Goal: Obtain resource: Download file/media

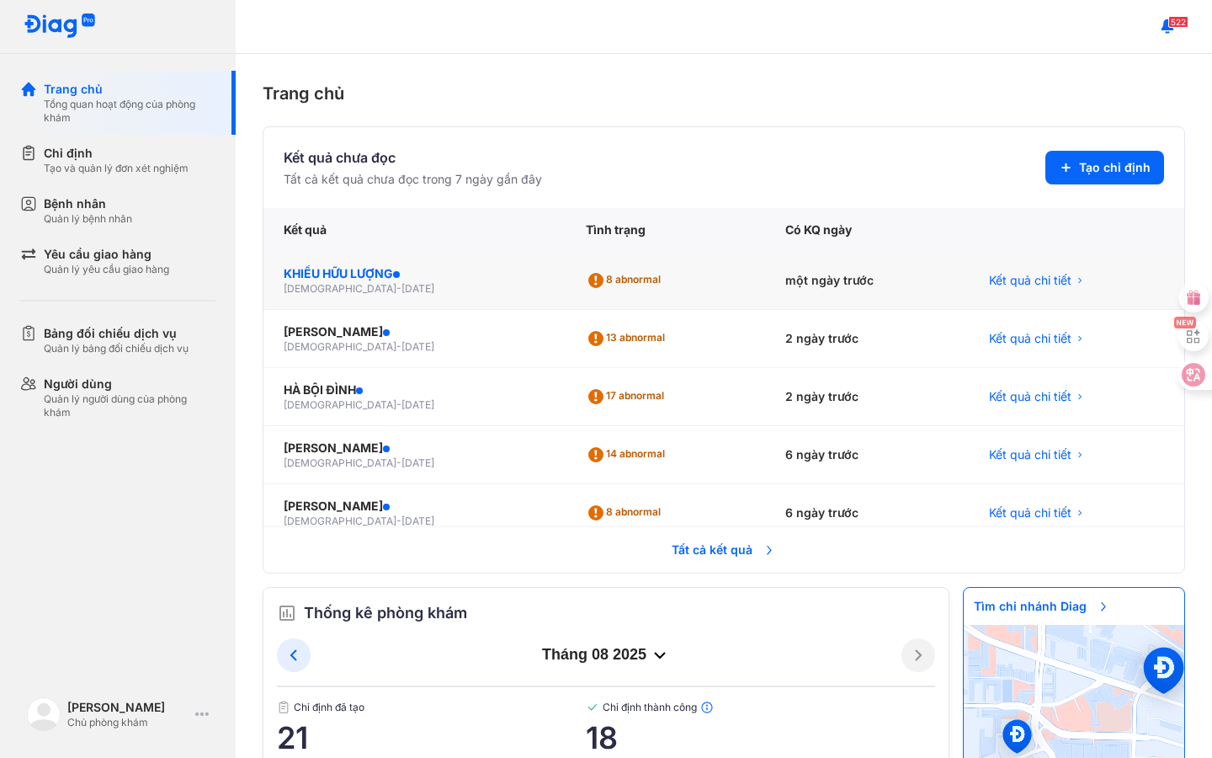
click at [394, 265] on div "KHIẾU HỮU LƯỢNG" at bounding box center [415, 273] width 262 height 17
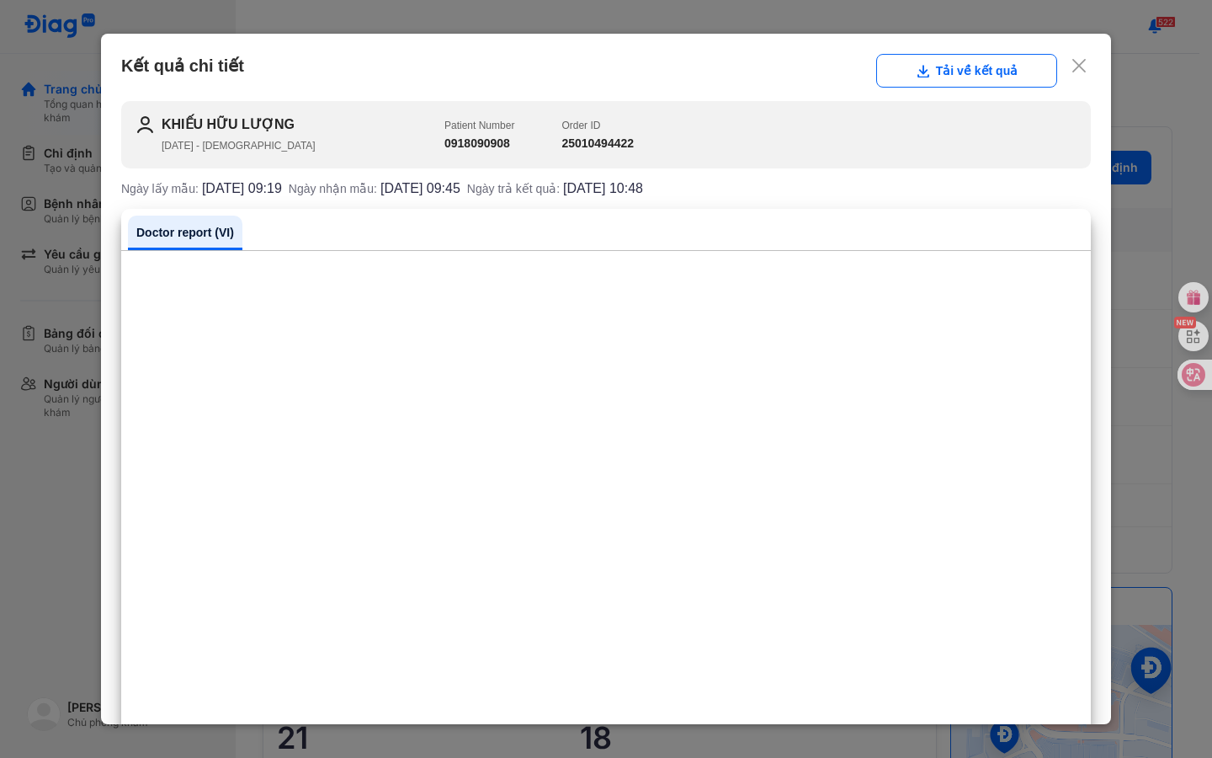
click at [1083, 63] on use at bounding box center [1078, 65] width 13 height 13
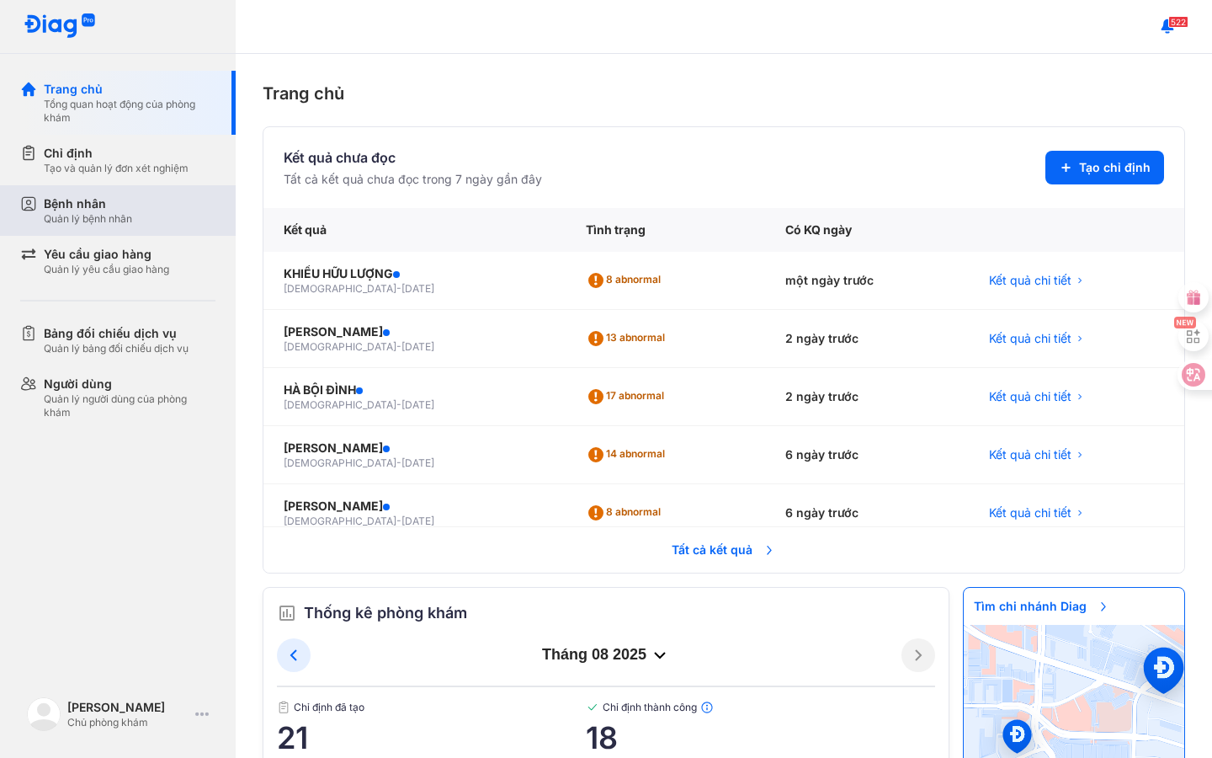
click at [101, 211] on div "Bệnh nhân" at bounding box center [88, 203] width 88 height 17
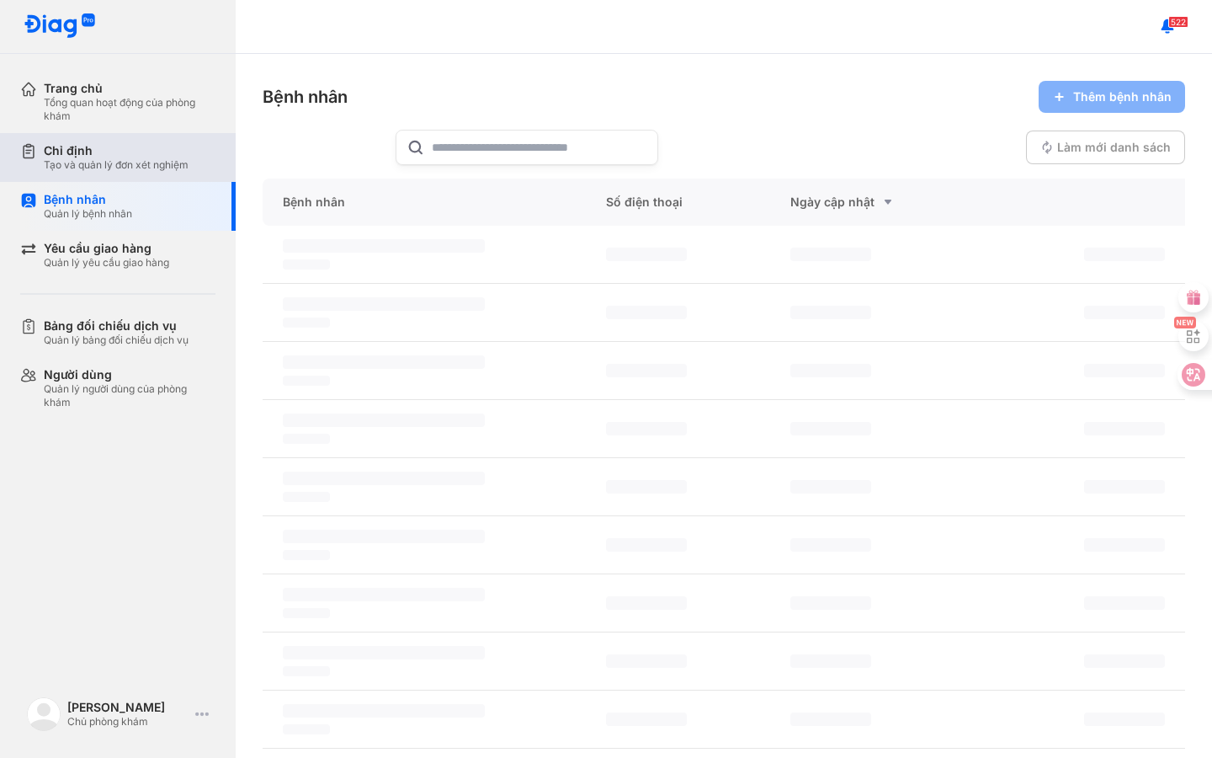
click at [121, 160] on div "Tạo và quản lý đơn xét nghiệm" at bounding box center [116, 164] width 145 height 13
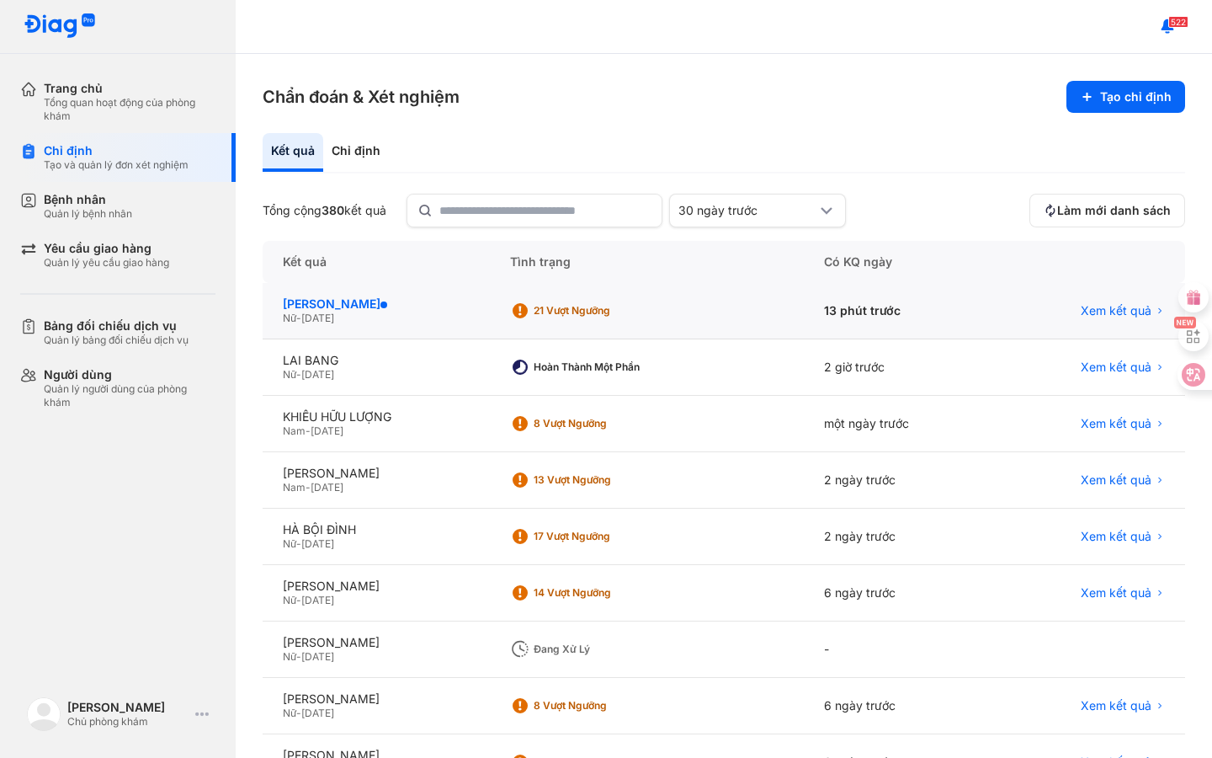
click at [375, 304] on div "[PERSON_NAME]" at bounding box center [376, 303] width 187 height 15
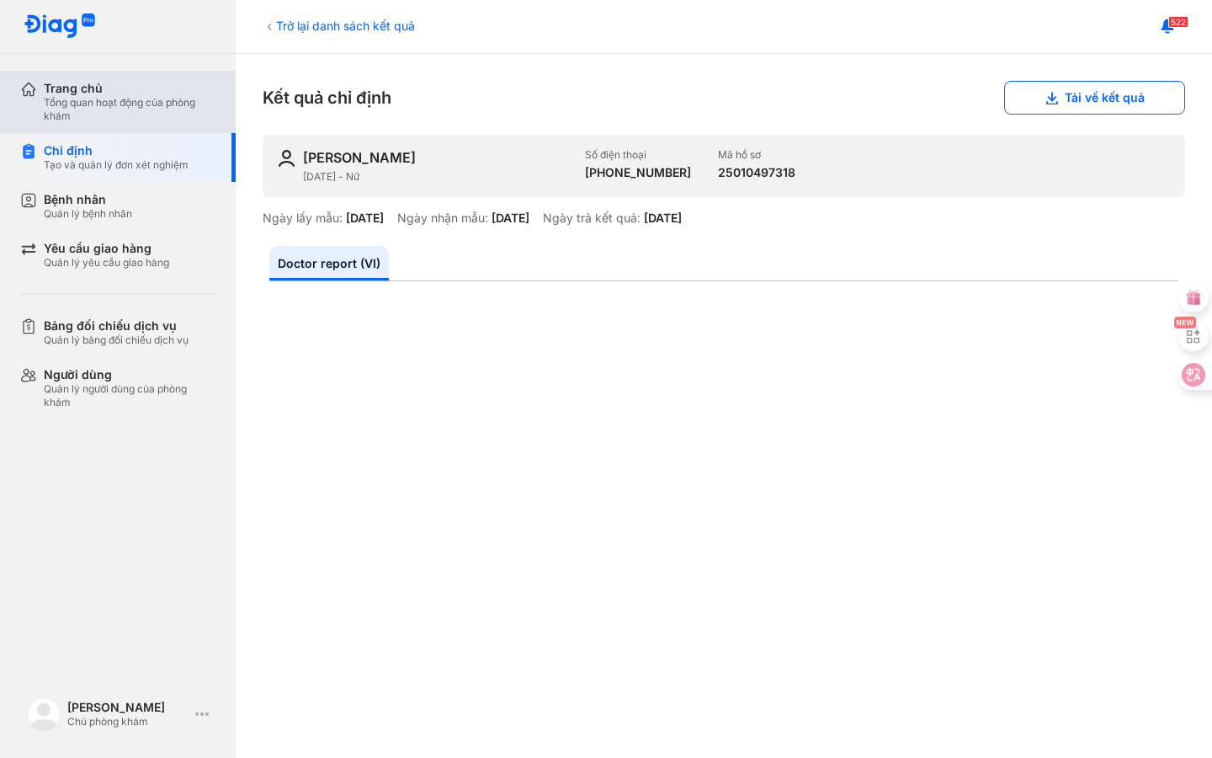
click at [114, 120] on div "Tổng quan hoạt động của phòng khám" at bounding box center [130, 109] width 172 height 27
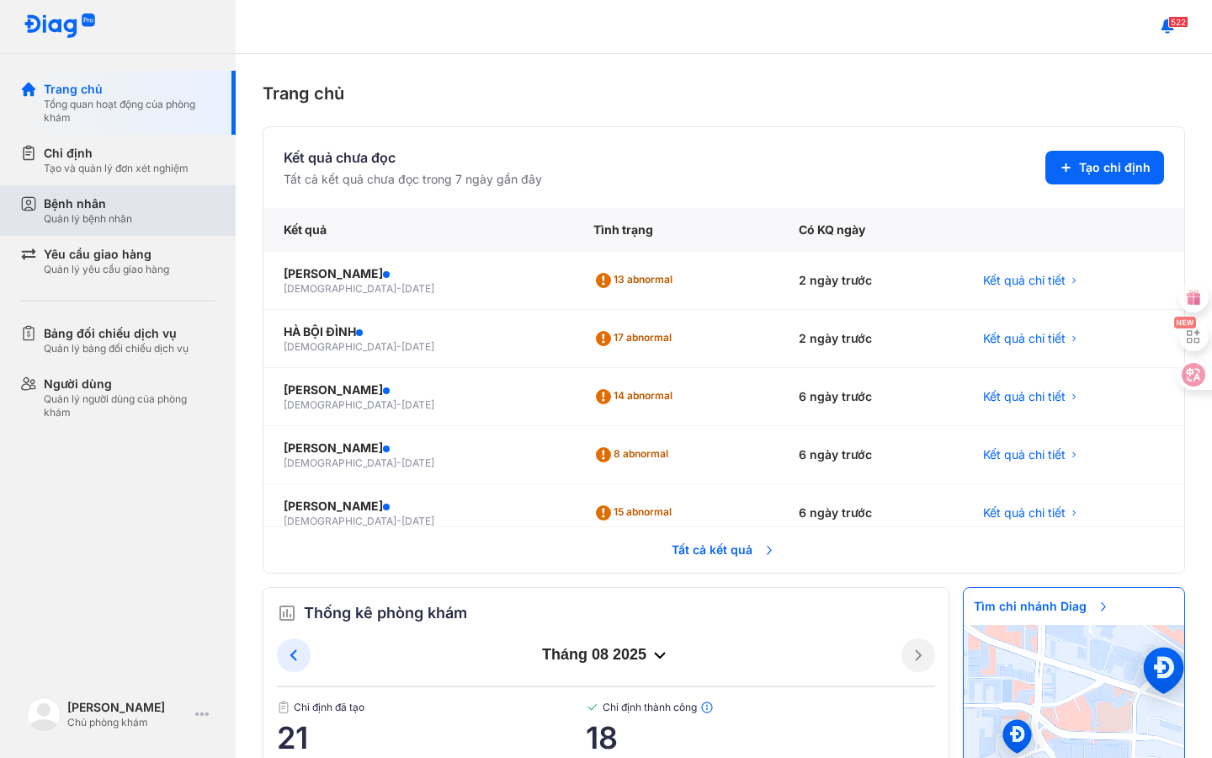
click at [121, 212] on div "Quản lý bệnh nhân" at bounding box center [88, 218] width 88 height 13
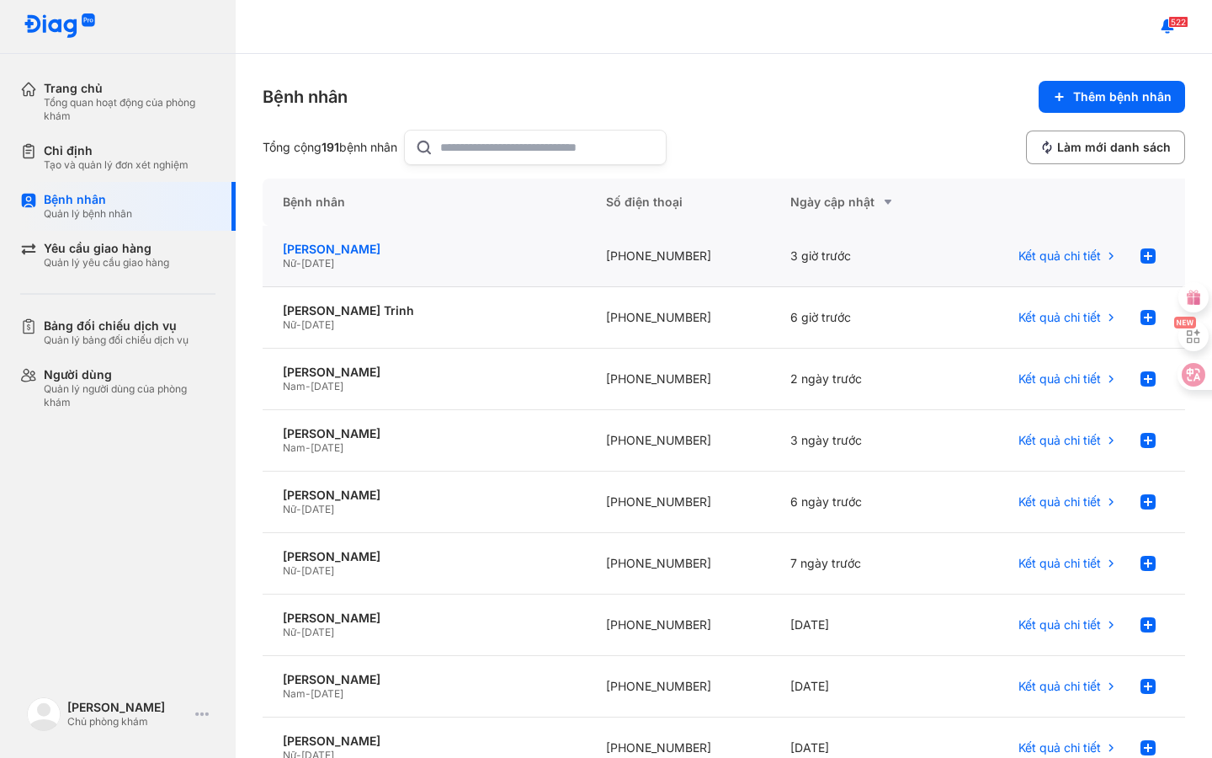
click at [307, 243] on div "[PERSON_NAME]" at bounding box center [424, 249] width 283 height 15
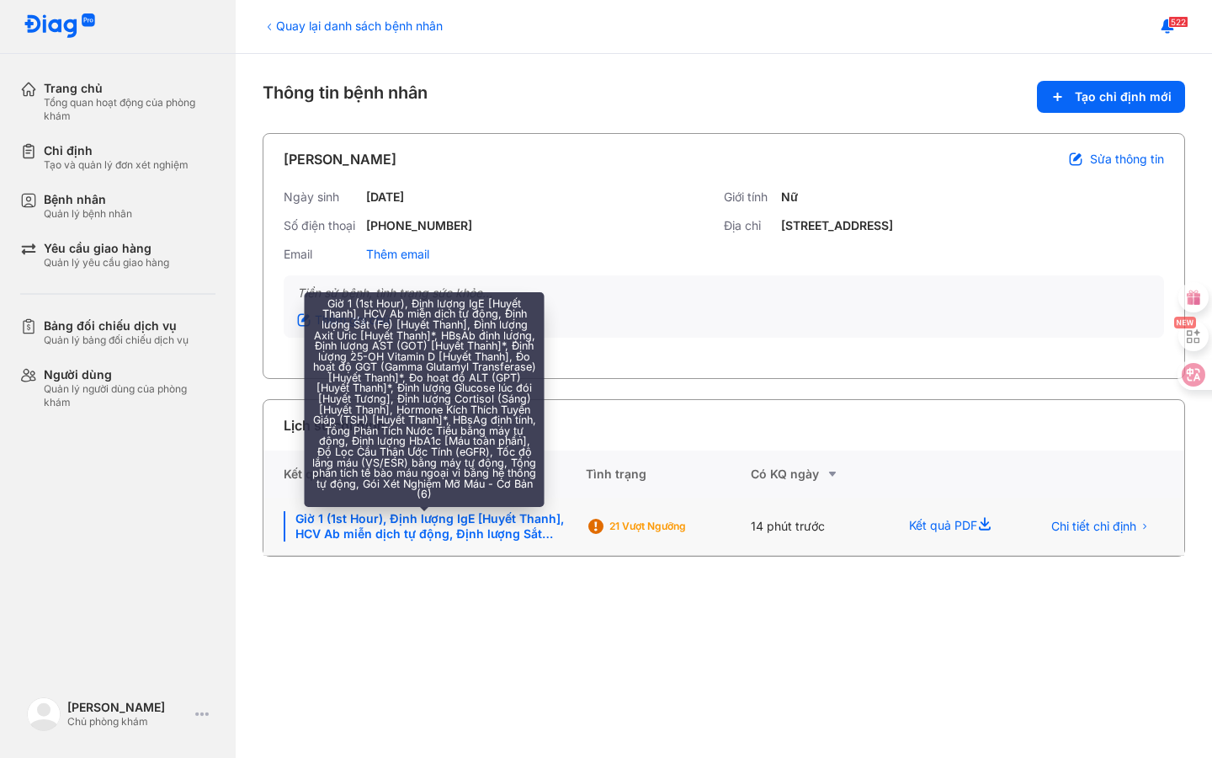
click at [458, 530] on div "Giờ 1 (1st Hour), Định lượng IgE [Huyết Thanh], HCV Ab miễn dịch tự động, Định …" at bounding box center [425, 526] width 282 height 30
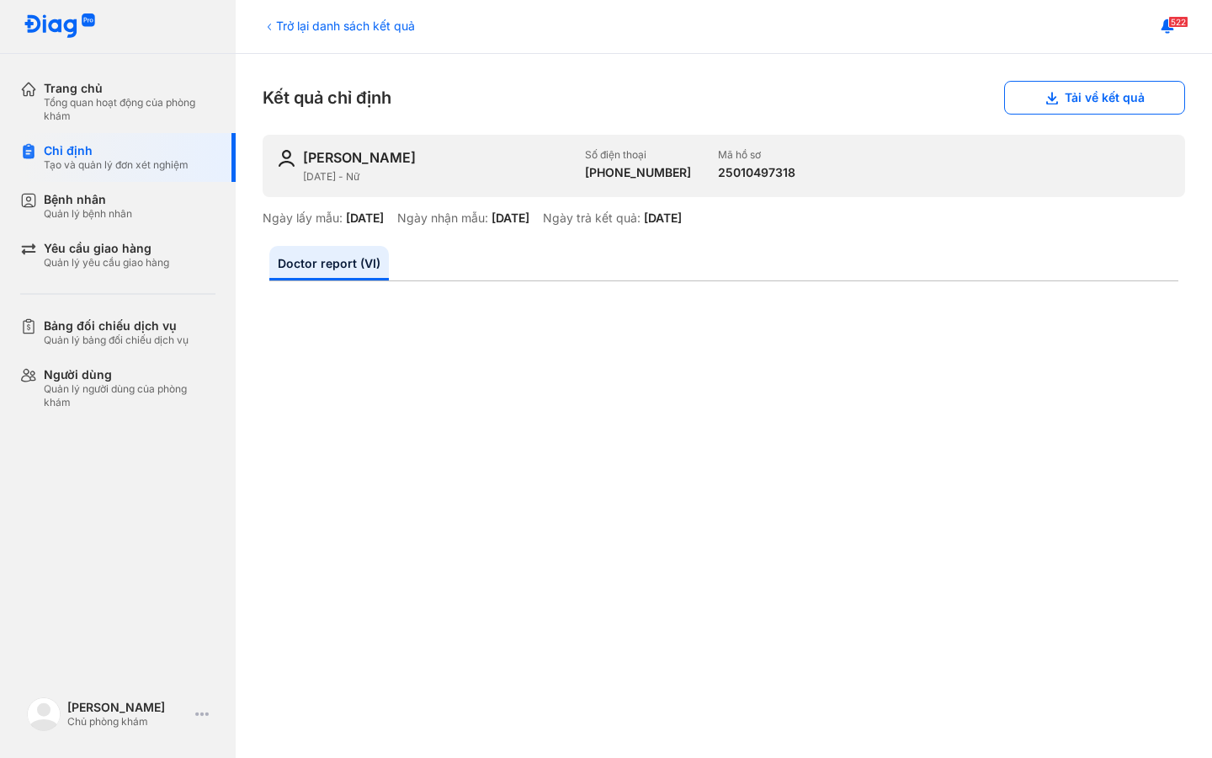
click at [1106, 102] on button "Tải về kết quả" at bounding box center [1094, 98] width 181 height 34
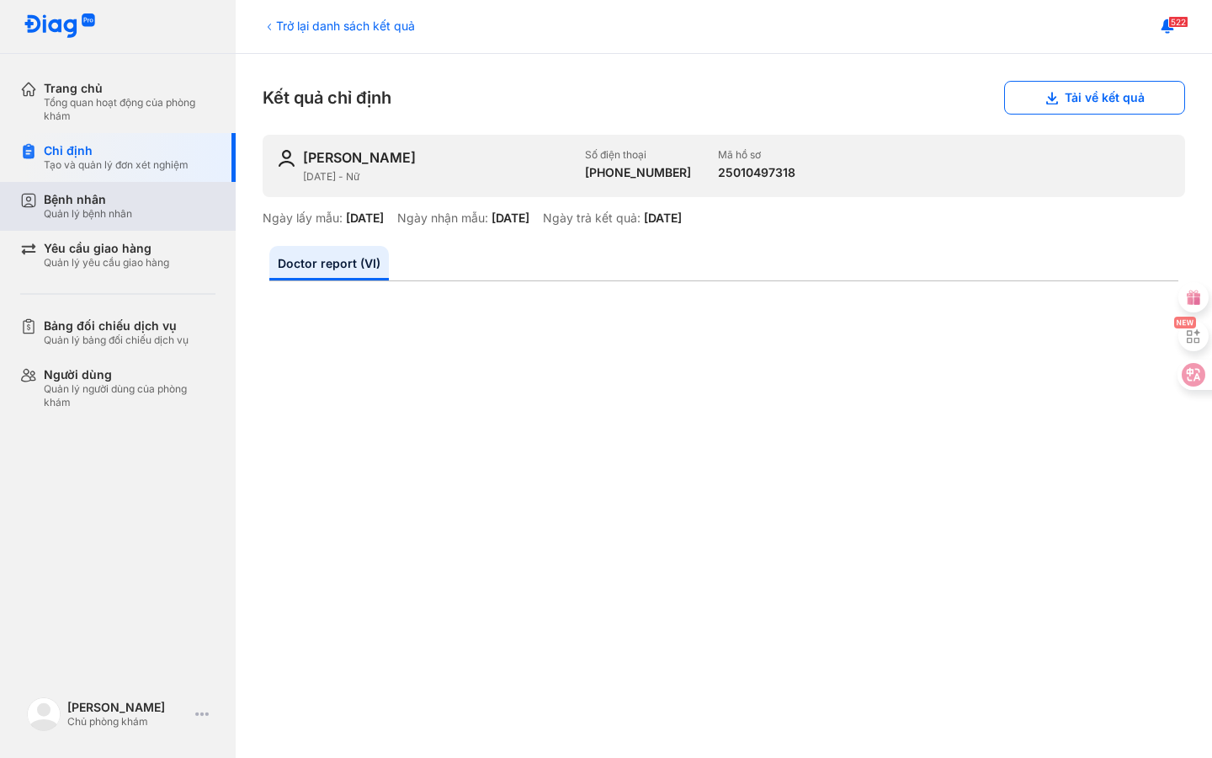
click at [122, 213] on div "Quản lý bệnh nhân" at bounding box center [88, 213] width 88 height 13
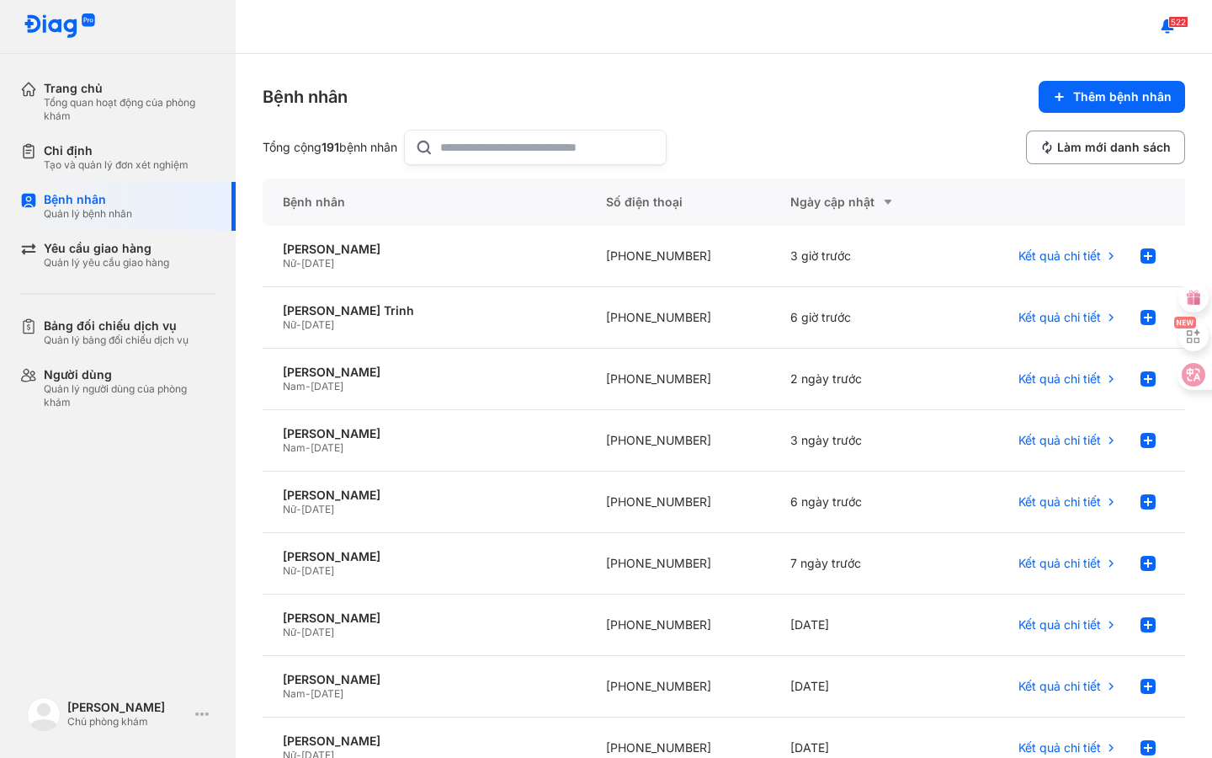
click at [478, 152] on input "text" at bounding box center [547, 147] width 215 height 34
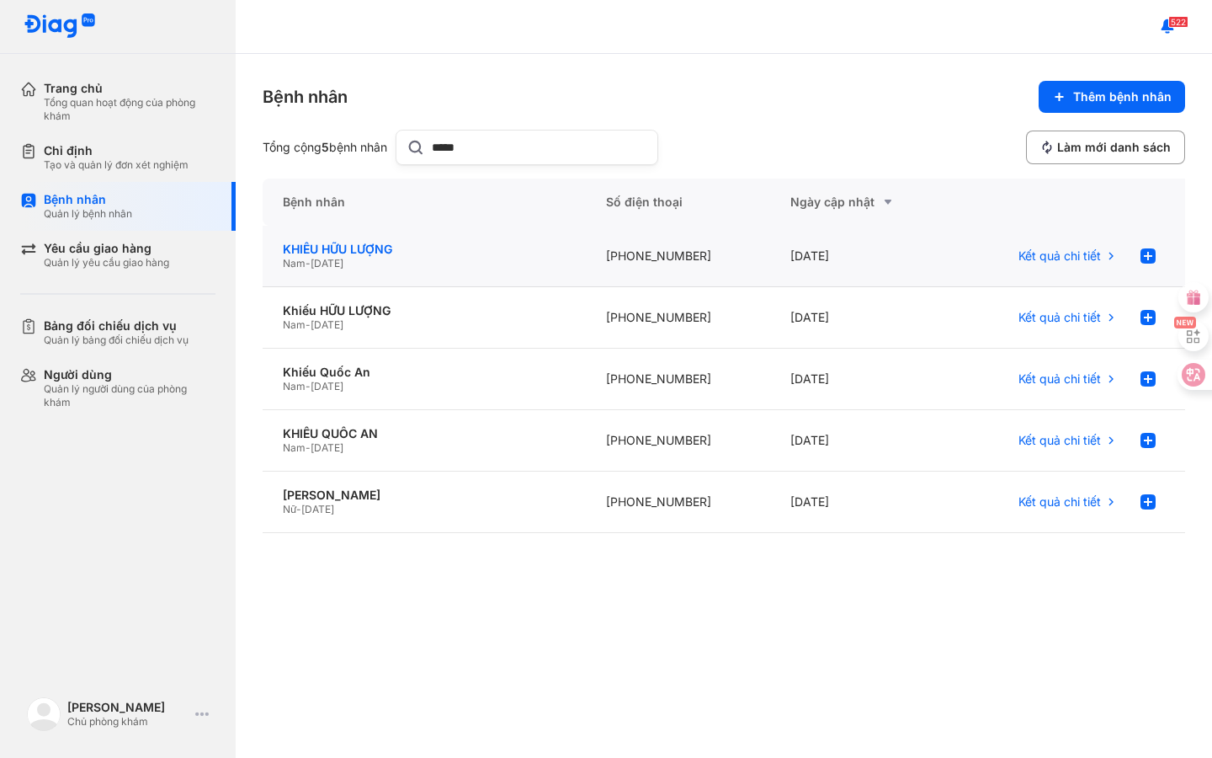
type input "*****"
click at [363, 248] on div "KHIẾU HỮU LƯỢNG" at bounding box center [424, 249] width 283 height 15
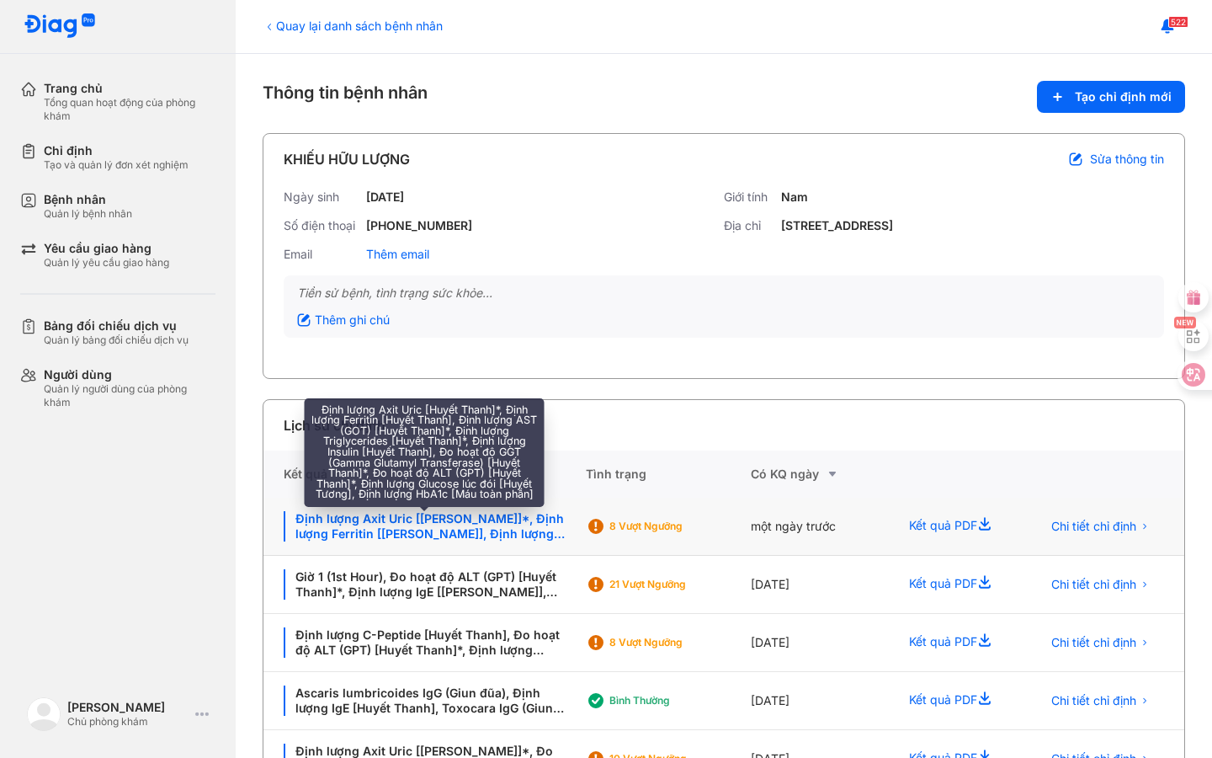
click at [427, 522] on div "Định lượng Axit Uric [[PERSON_NAME]]*, Định lượng Ferritin [[PERSON_NAME]], Địn…" at bounding box center [425, 526] width 282 height 30
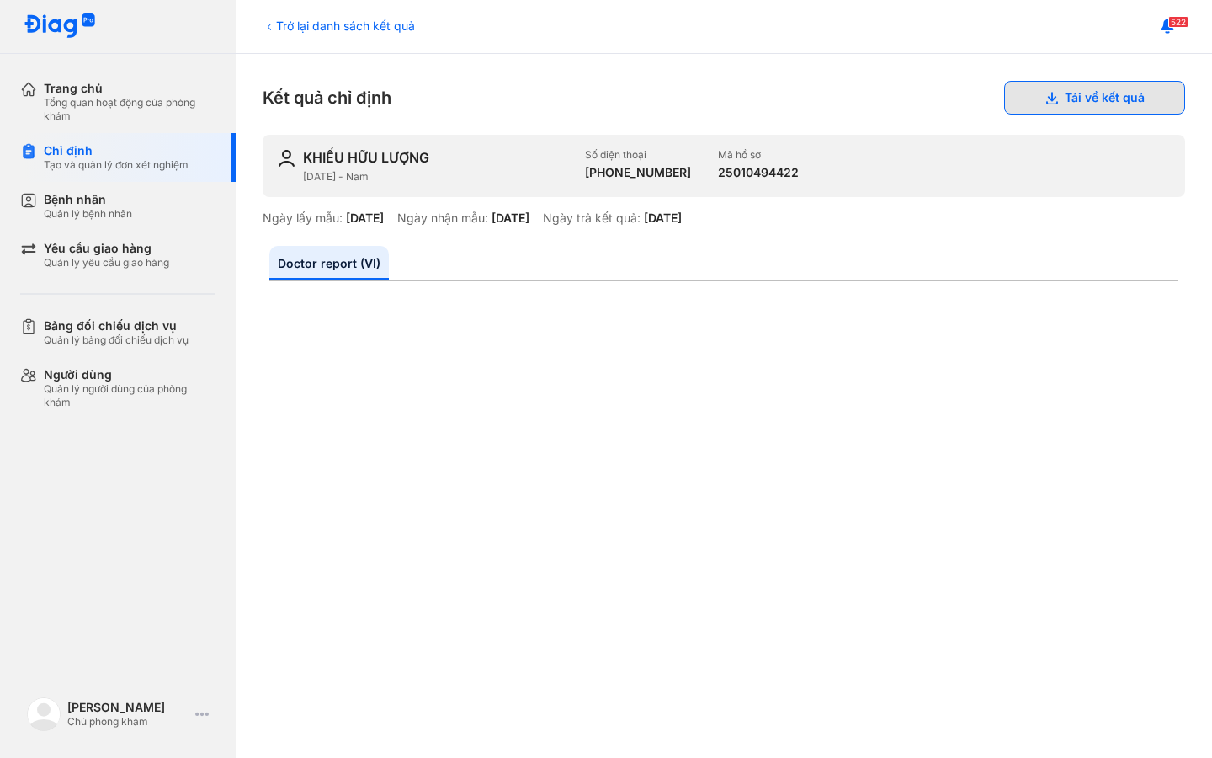
click at [1067, 95] on button "Tải về kết quả" at bounding box center [1094, 98] width 181 height 34
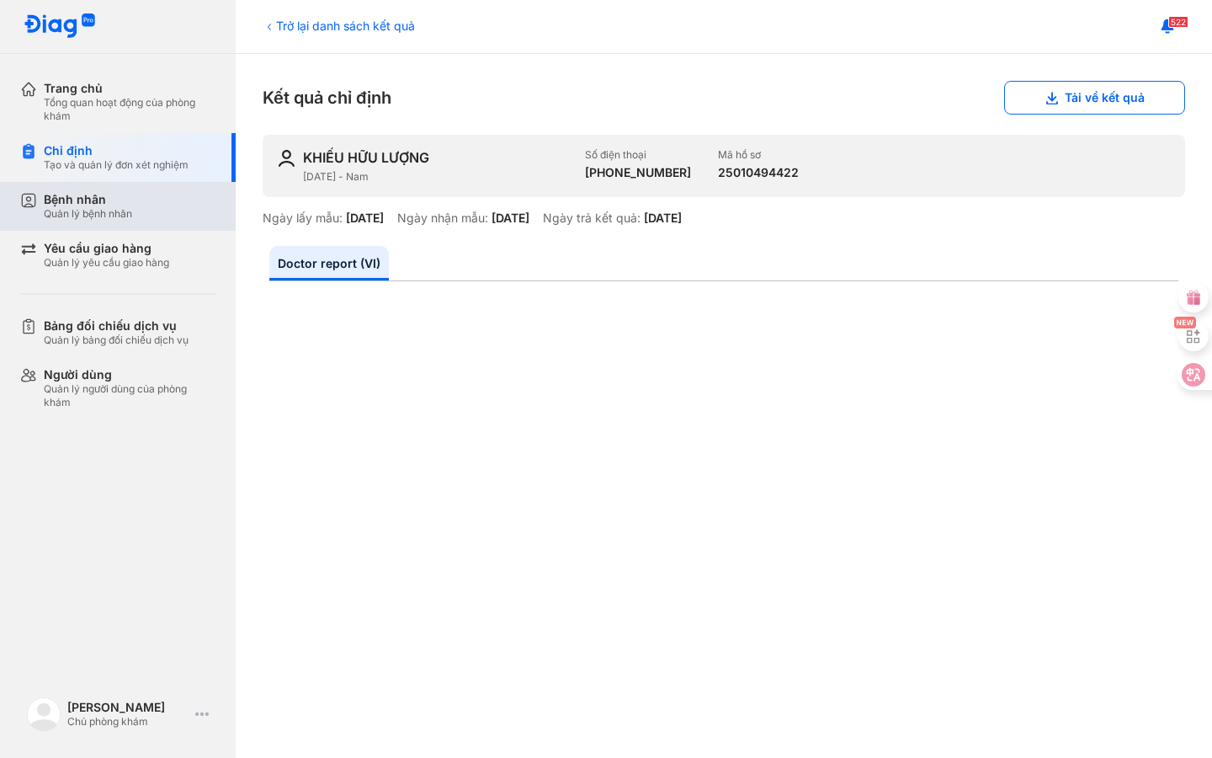
click at [113, 205] on div "Bệnh nhân" at bounding box center [88, 199] width 88 height 15
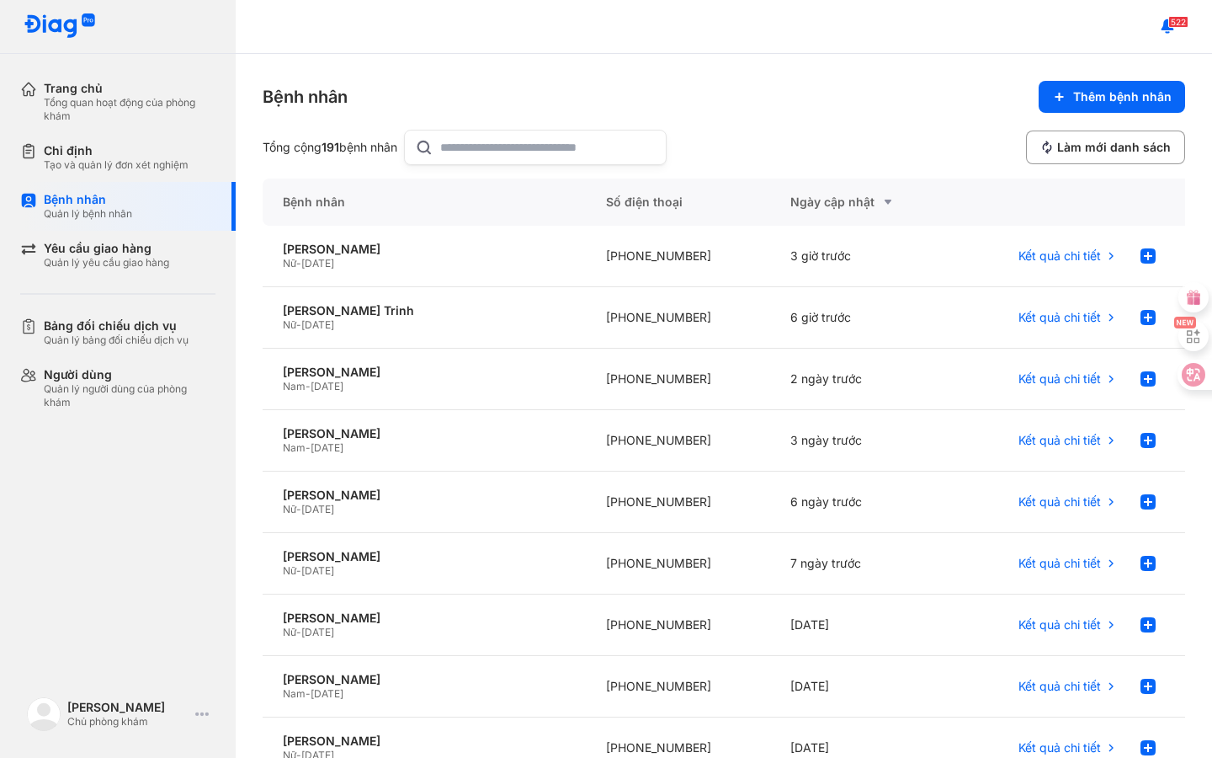
click at [609, 149] on input "text" at bounding box center [547, 147] width 215 height 34
type input "********"
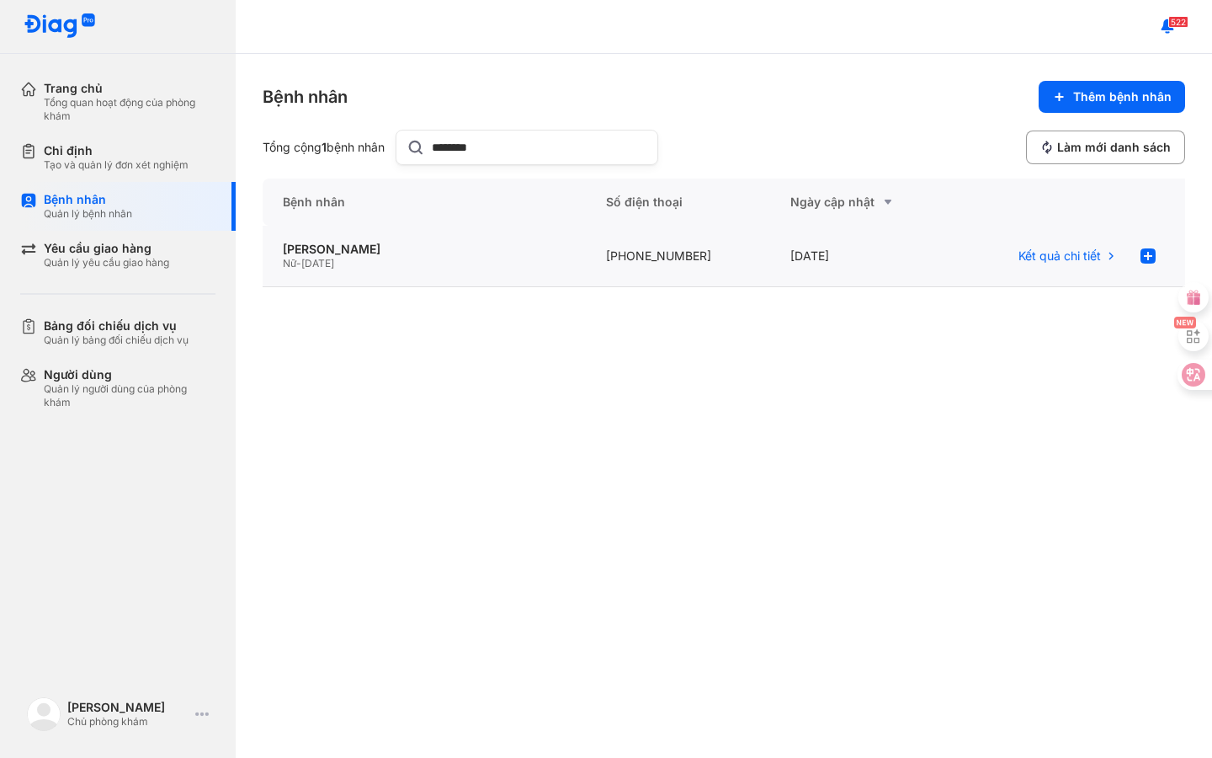
click at [327, 263] on span "01/01/1946" at bounding box center [317, 263] width 33 height 13
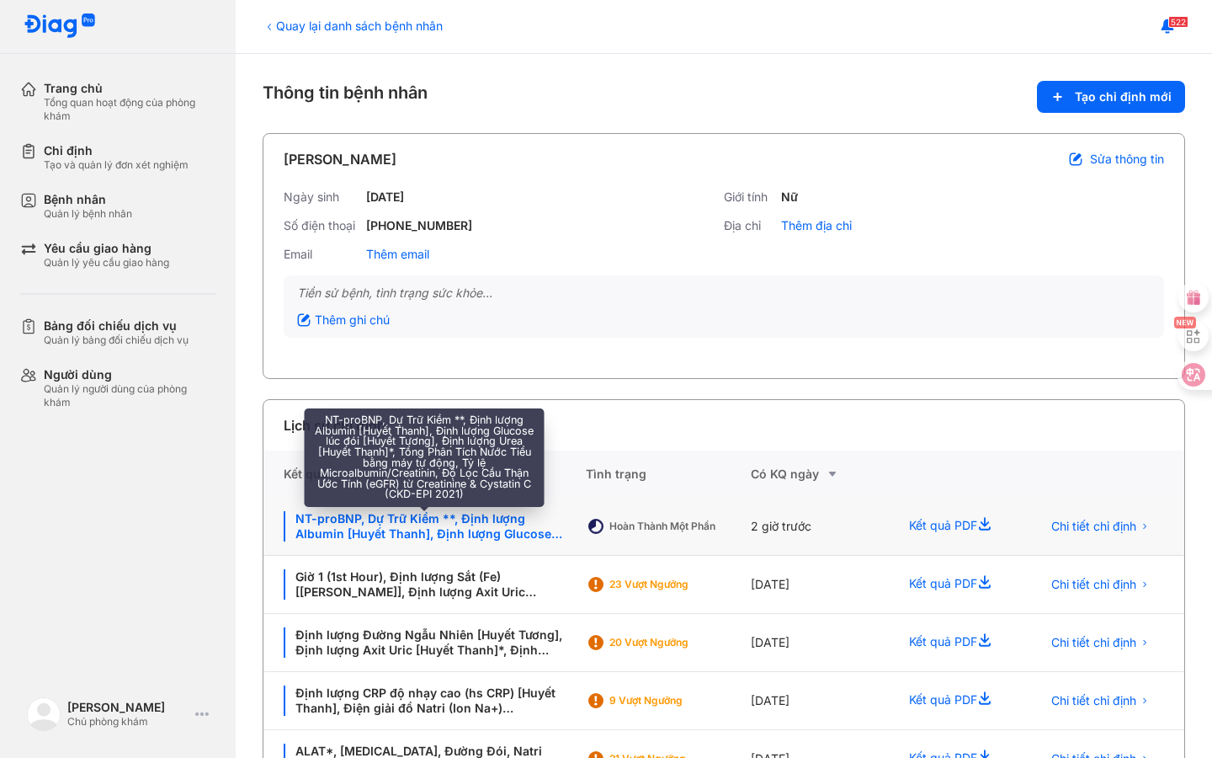
click at [460, 522] on div "NT-proBNP, Dự Trữ Kiềm **, Định lượng Albumin [Huyết Thanh], Định lượng Glucose…" at bounding box center [425, 526] width 282 height 30
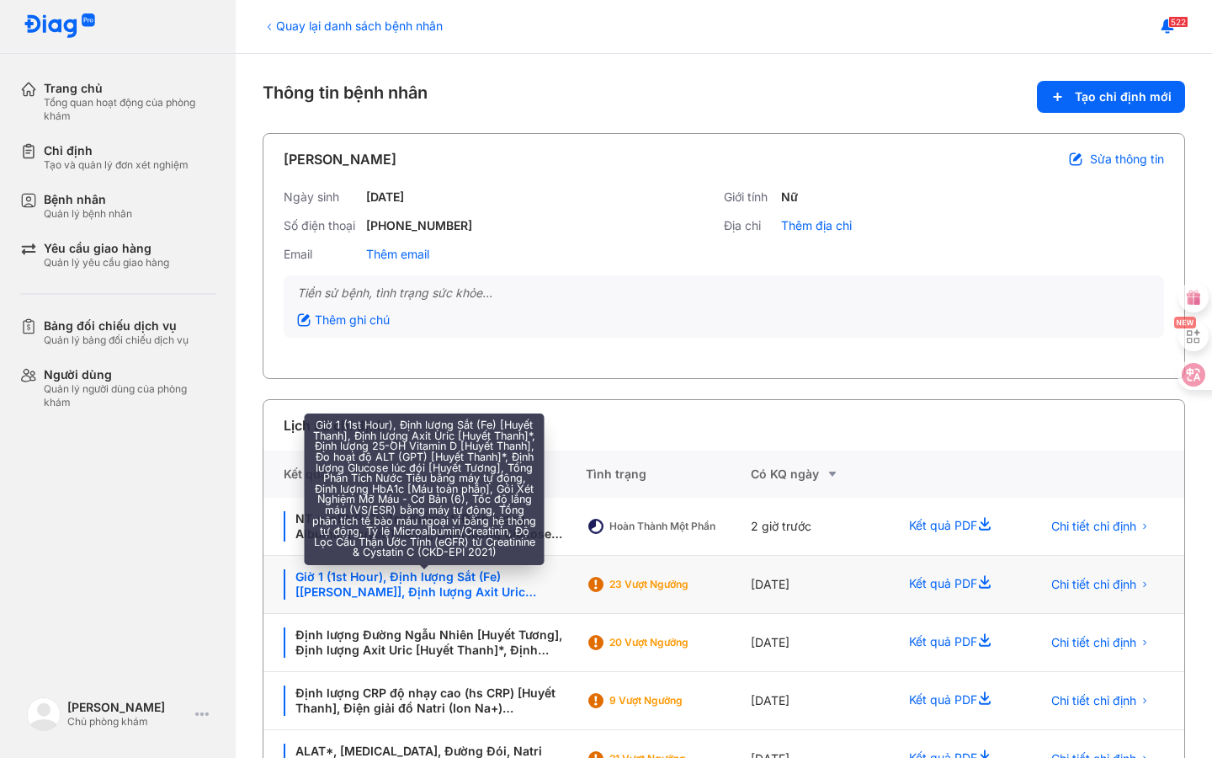
click at [445, 572] on div "Giờ 1 (1st Hour), Định lượng Sắt (Fe) [[PERSON_NAME]], Định lượng Axit Uric [Hu…" at bounding box center [425, 584] width 282 height 30
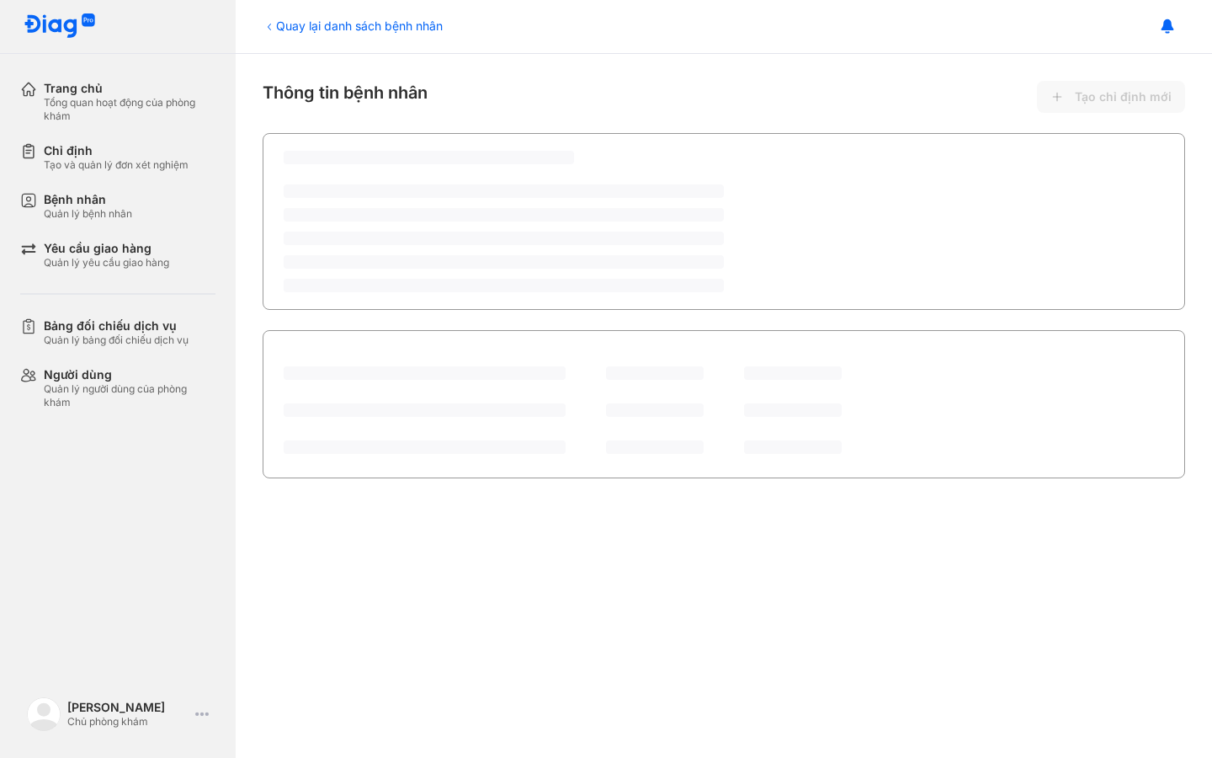
click at [463, 522] on div "Quay lại danh sách bệnh nhân Thông tin bệnh nhân Tạo chỉ định mới ‌ ‌ ‌ ‌ ‌ ‌ L…" at bounding box center [724, 406] width 976 height 704
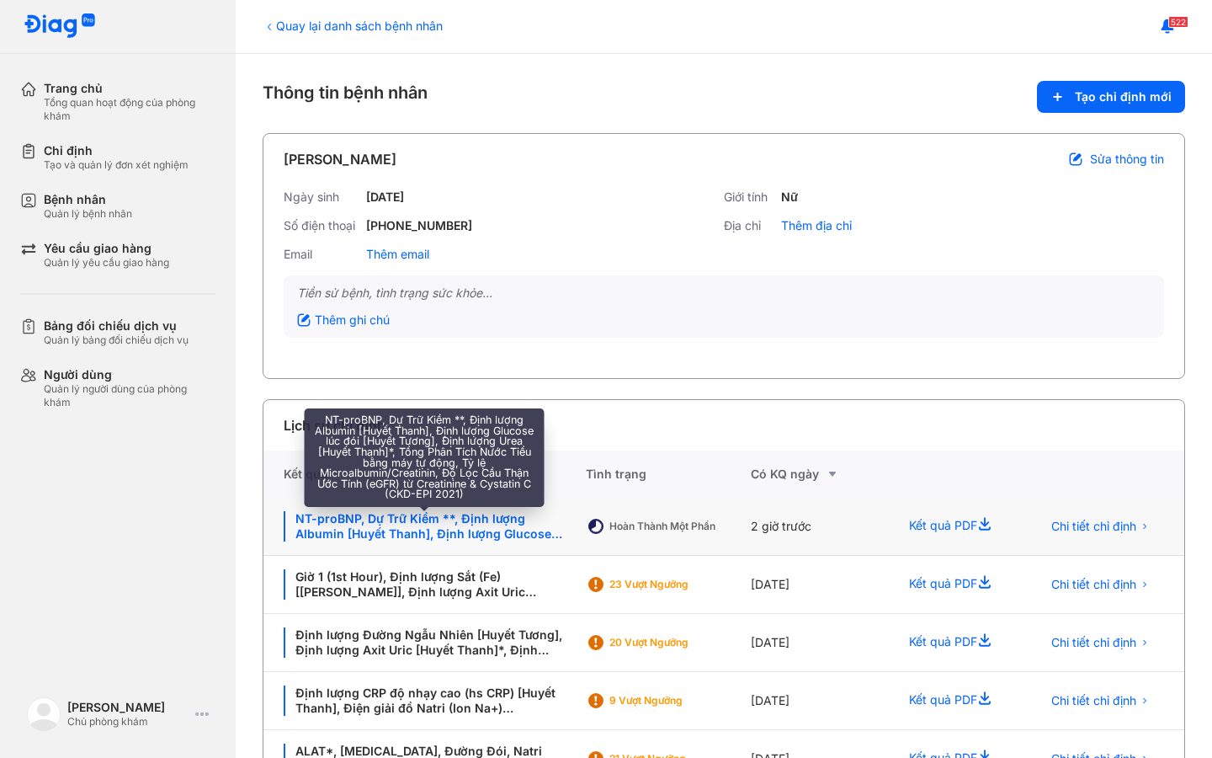
click at [511, 524] on div "NT-proBNP, Dự Trữ Kiềm **, Định lượng Albumin [Huyết Thanh], Định lượng Glucose…" at bounding box center [425, 526] width 282 height 30
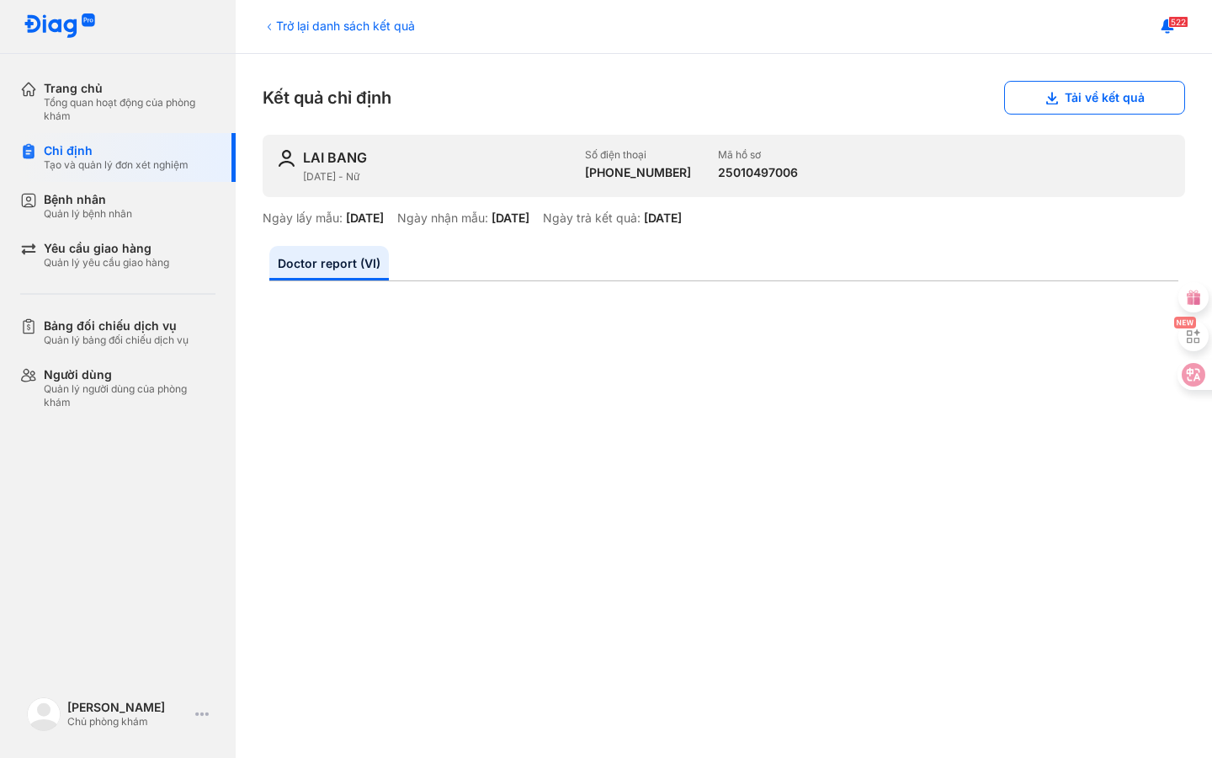
scroll to position [1, 0]
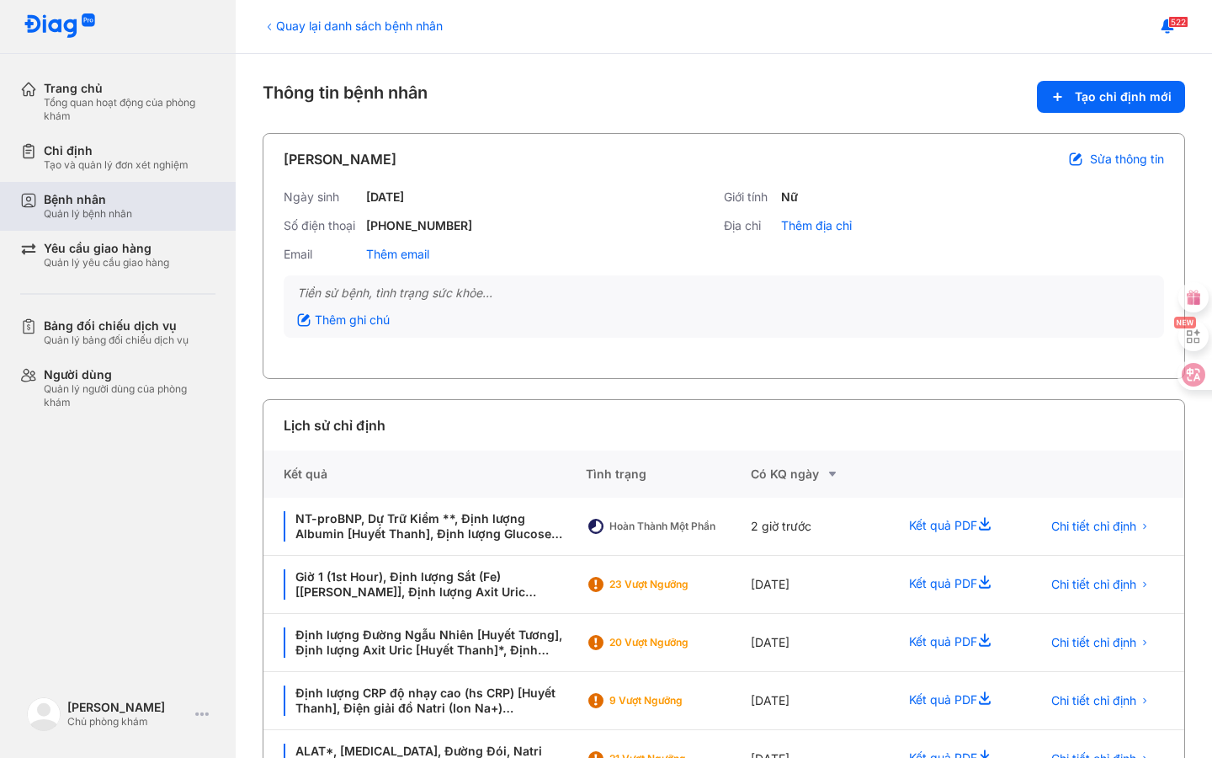
click at [123, 210] on div "Quản lý bệnh nhân" at bounding box center [88, 213] width 88 height 13
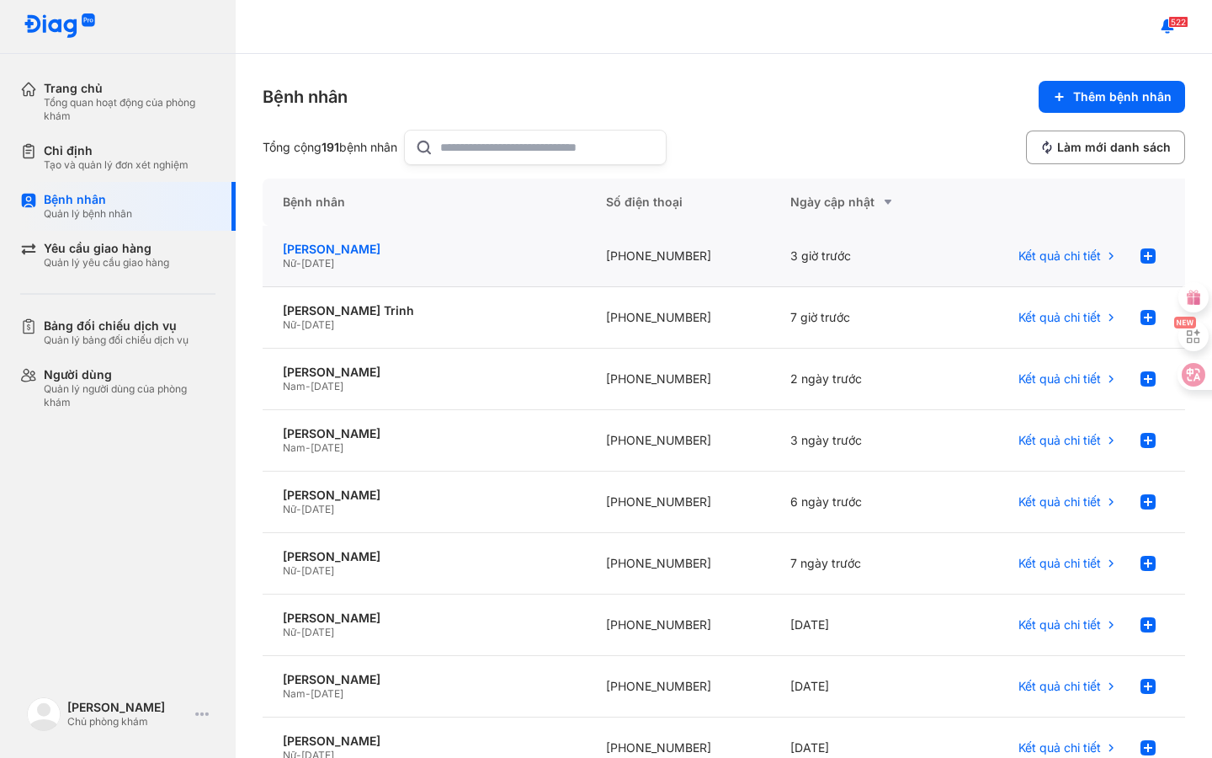
click at [354, 253] on div "[PERSON_NAME]" at bounding box center [424, 249] width 283 height 15
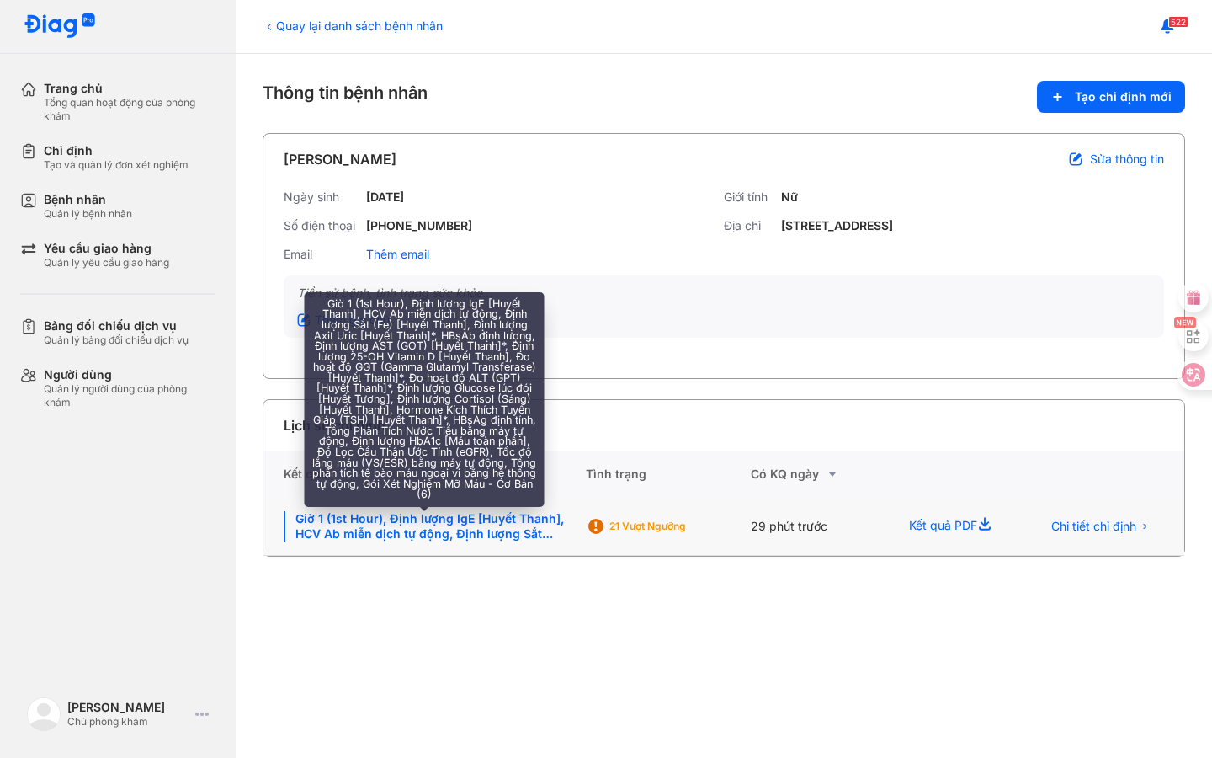
click at [487, 524] on div "Giờ 1 (1st Hour), Định lượng IgE [Huyết Thanh], HCV Ab miễn dịch tự động, Định …" at bounding box center [425, 526] width 282 height 30
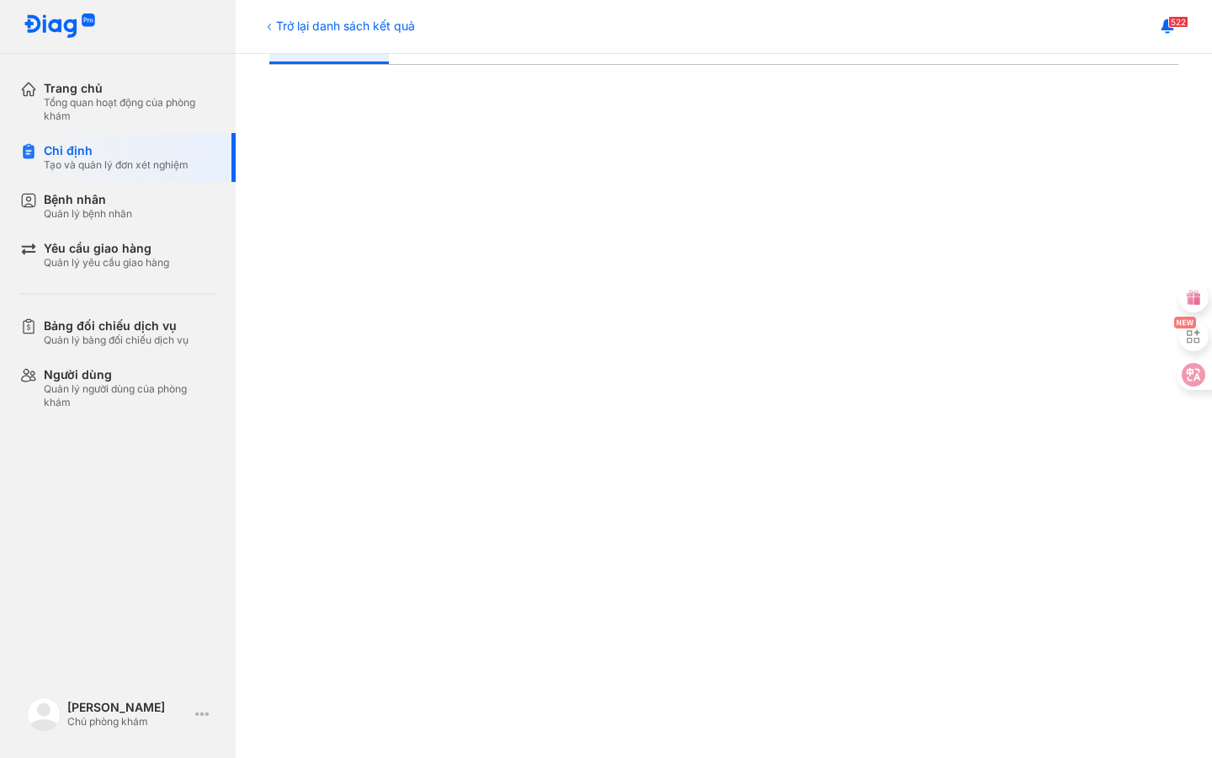
scroll to position [430, 0]
